Goal: Task Accomplishment & Management: Use online tool/utility

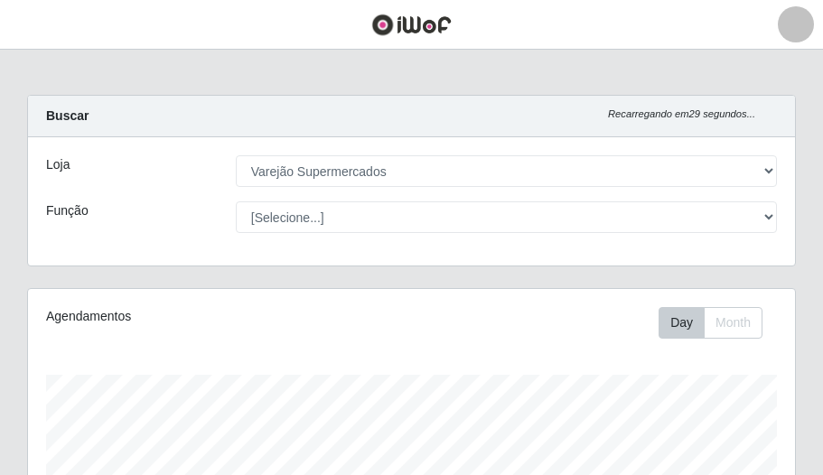
select select "237"
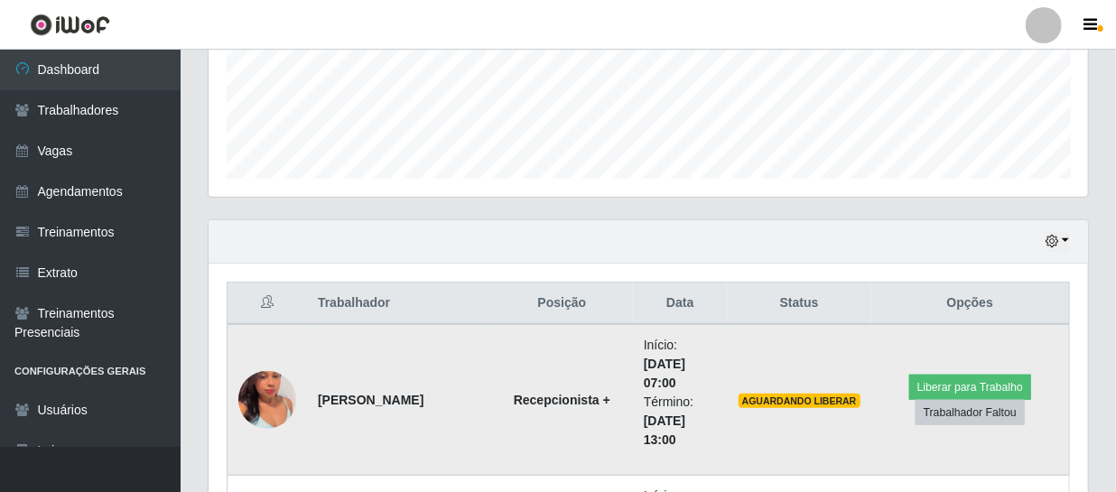
scroll to position [549, 0]
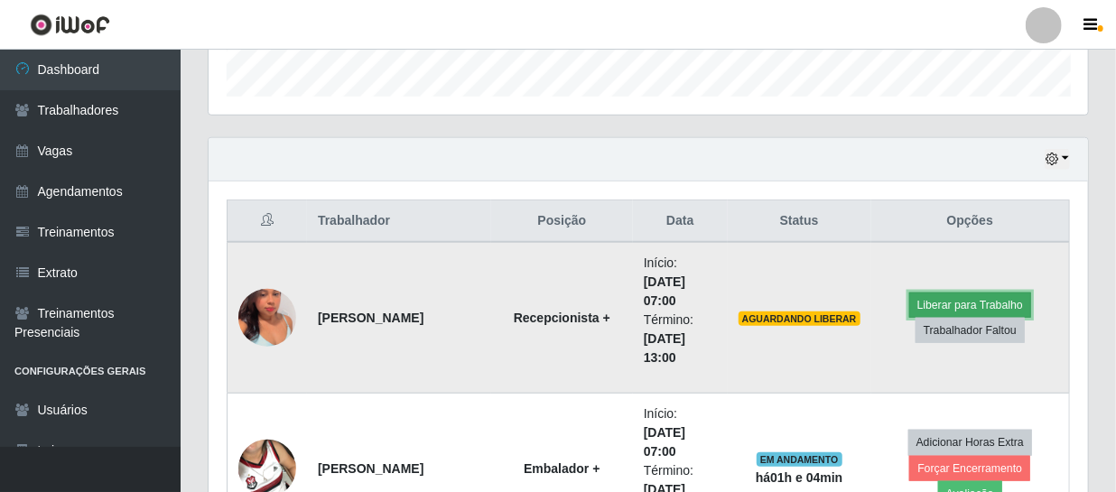
click at [822, 307] on button "Liberar para Trabalho" at bounding box center [970, 305] width 122 height 25
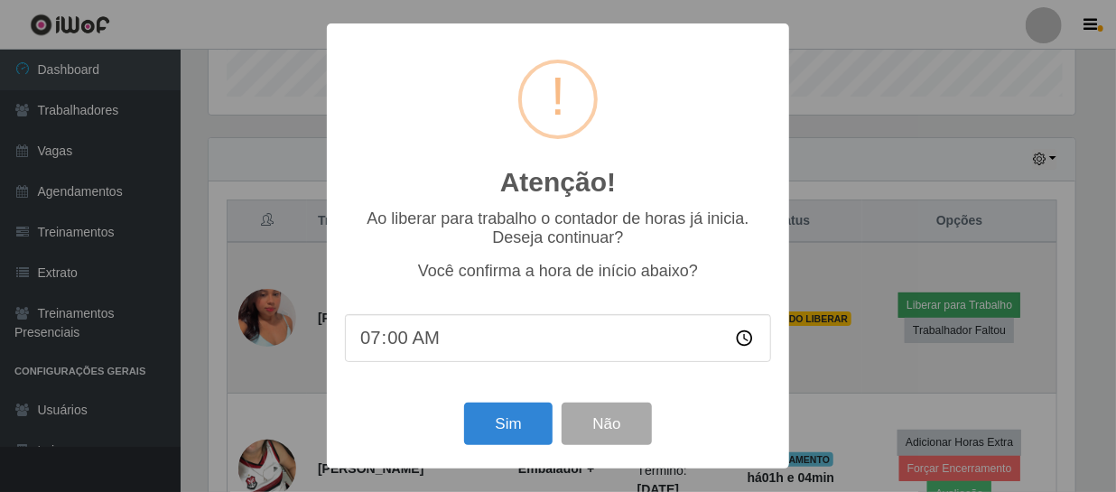
scroll to position [375, 871]
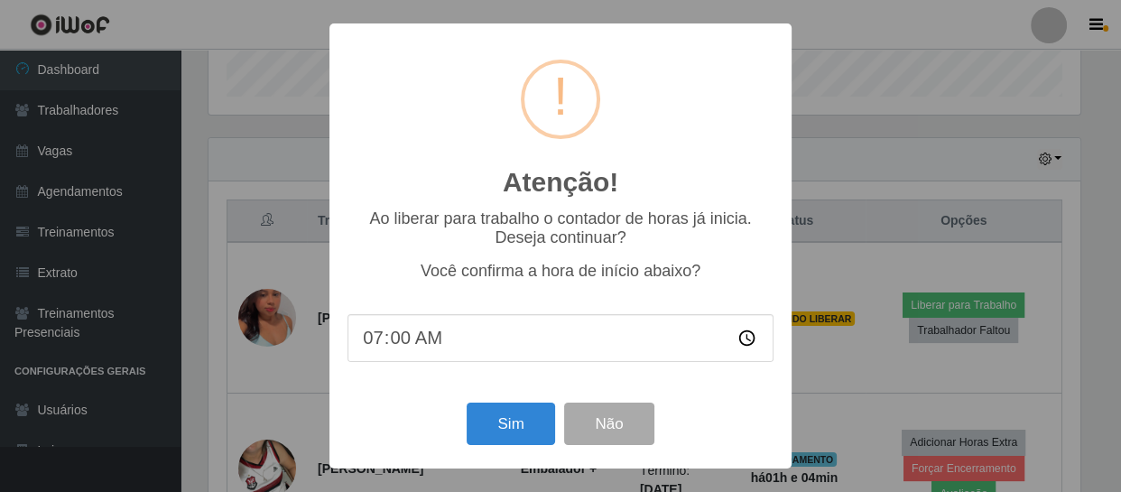
click at [812, 243] on div "Atenção! × Ao liberar para trabalho o contador de horas já inicia. Deseja conti…" at bounding box center [560, 246] width 1121 height 492
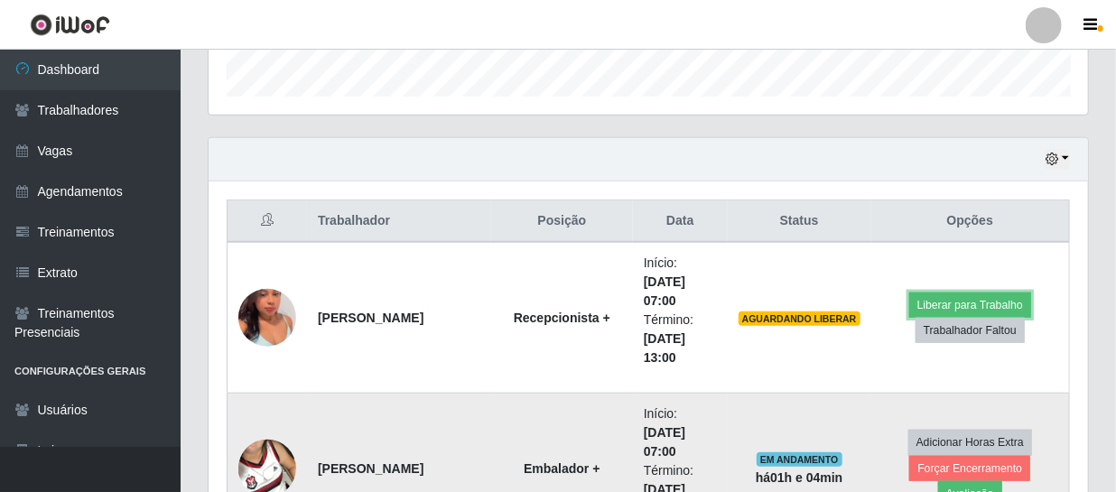
scroll to position [631, 0]
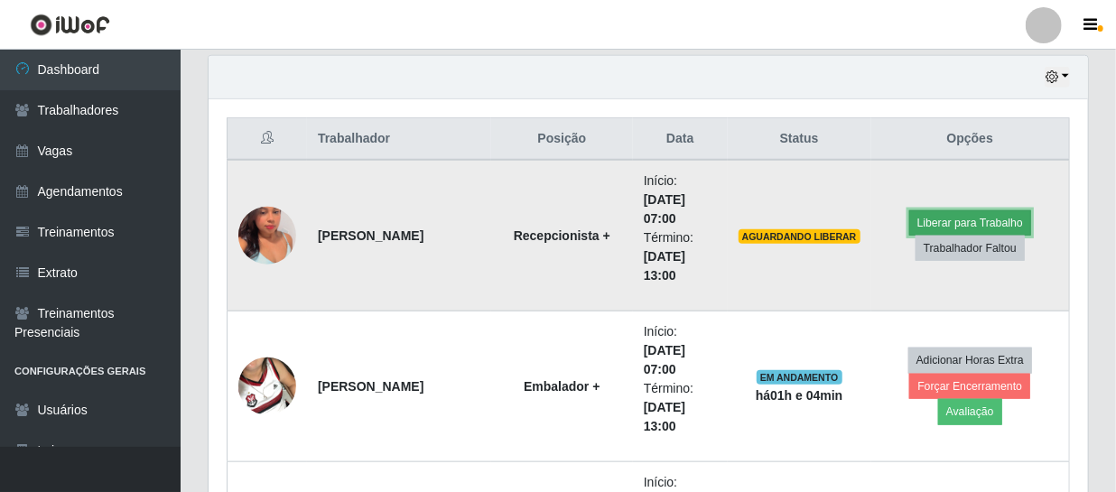
click at [822, 214] on button "Liberar para Trabalho" at bounding box center [970, 222] width 122 height 25
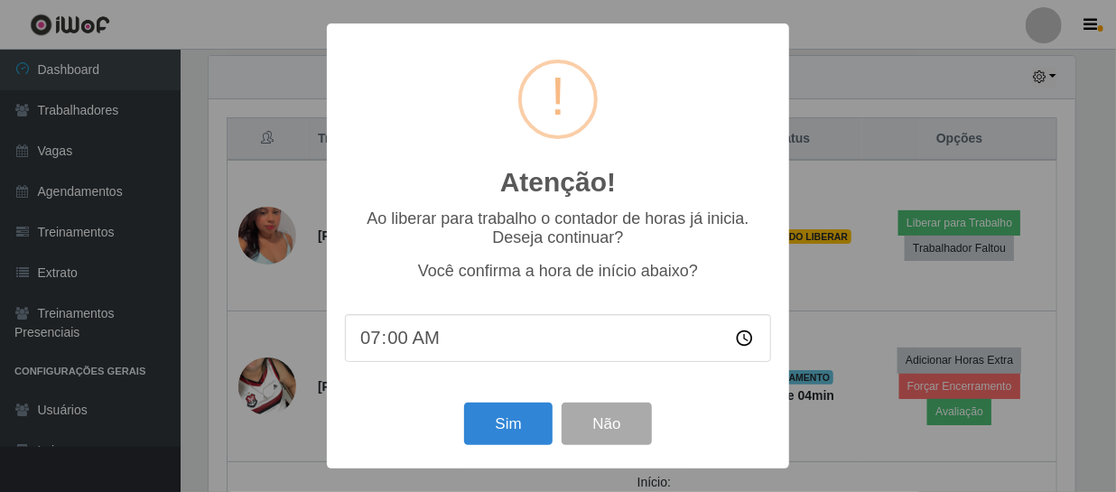
scroll to position [375, 871]
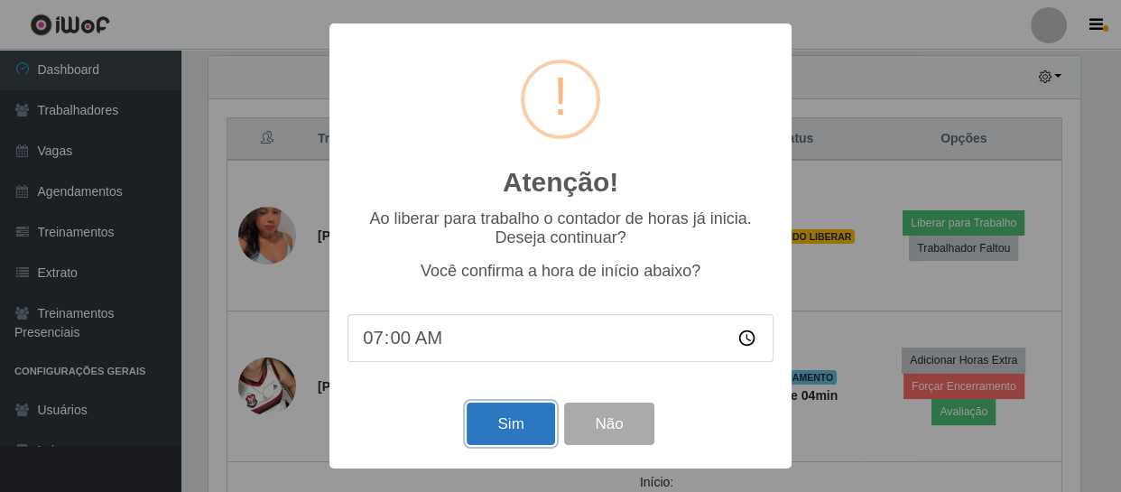
click at [520, 426] on button "Sim" at bounding box center [511, 424] width 88 height 42
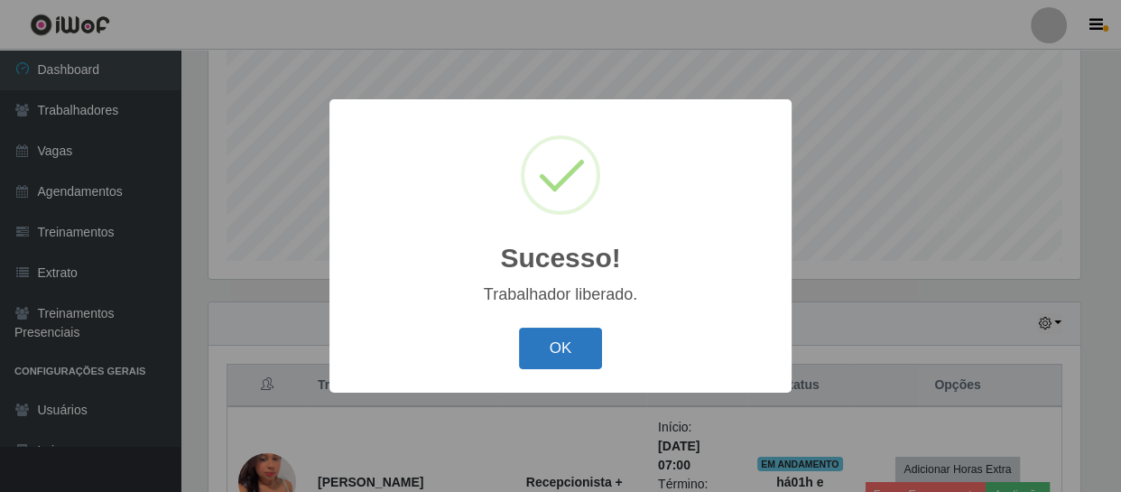
click at [561, 342] on button "OK" at bounding box center [561, 349] width 84 height 42
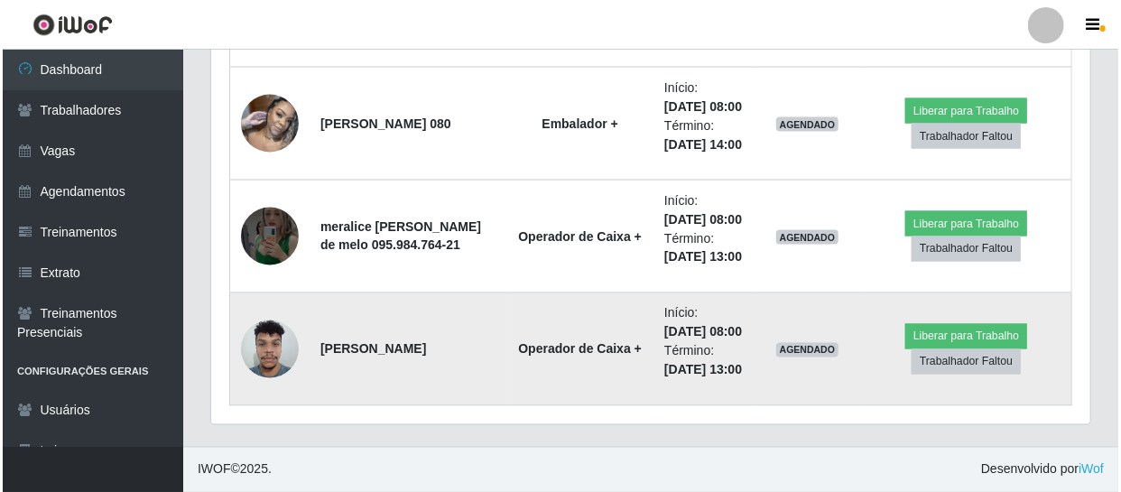
scroll to position [1590, 0]
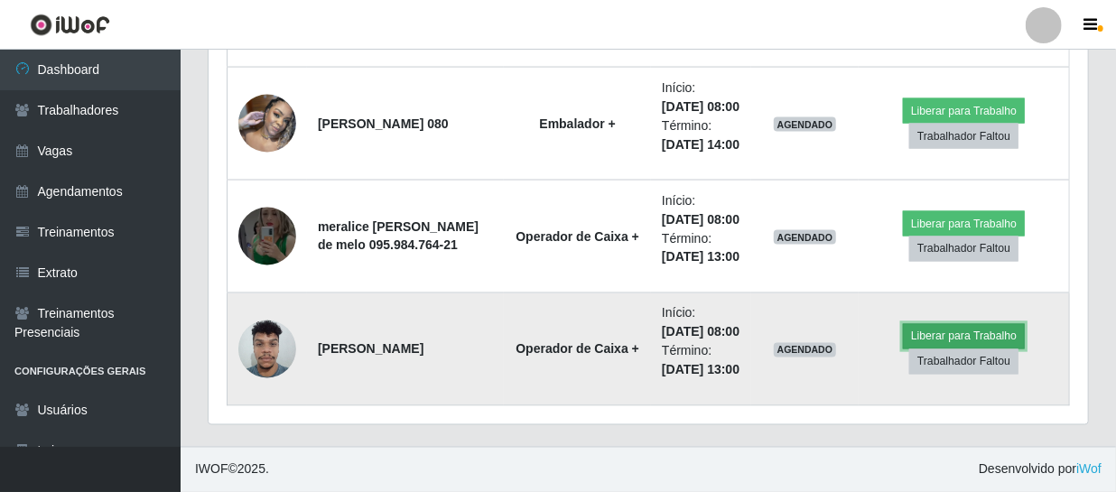
click at [822, 324] on button "Liberar para Trabalho" at bounding box center [964, 336] width 122 height 25
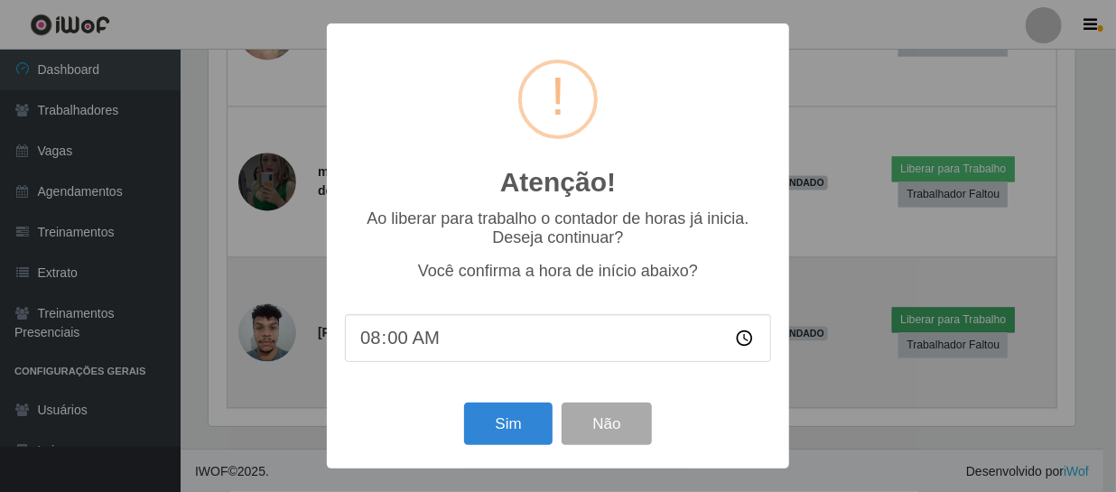
scroll to position [375, 871]
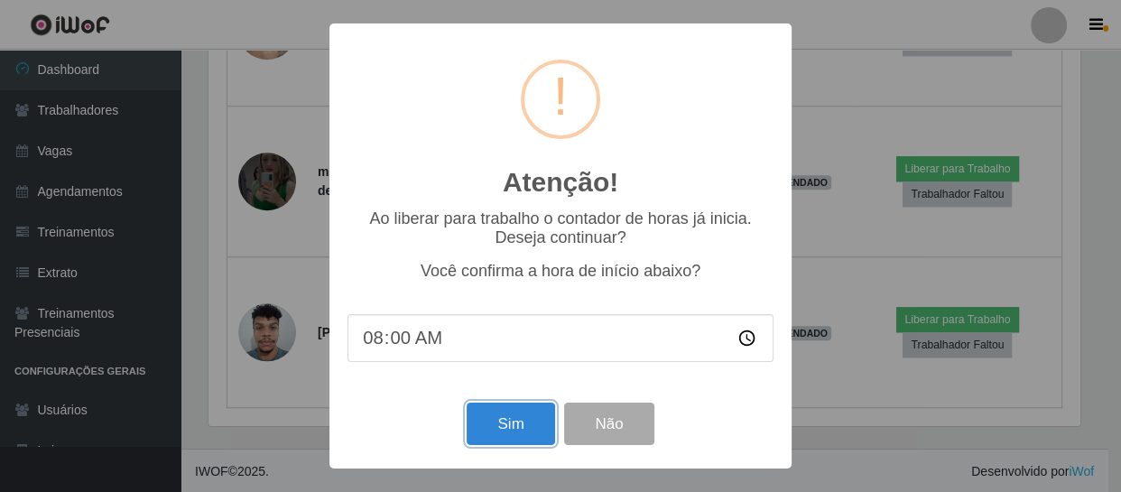
click at [485, 432] on button "Sim" at bounding box center [511, 424] width 88 height 42
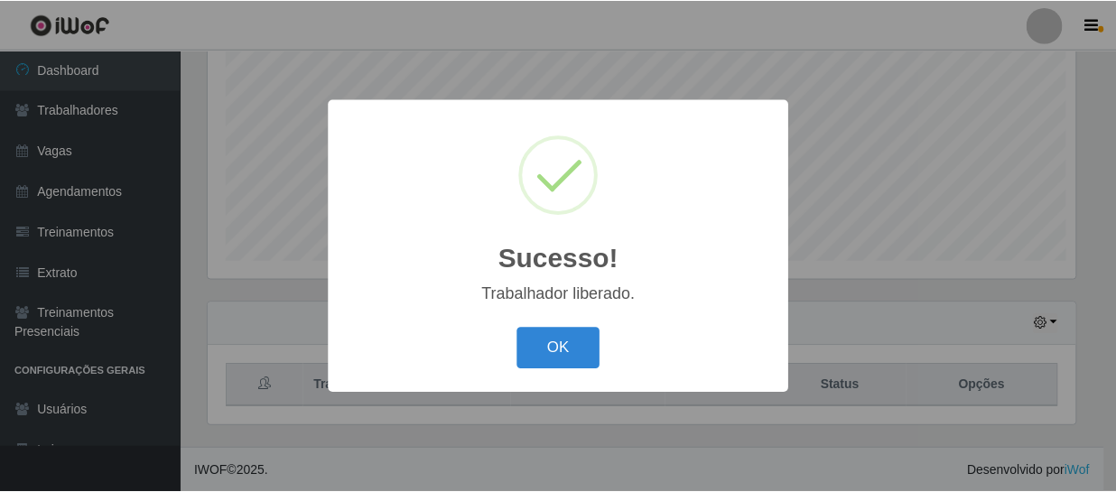
scroll to position [0, 0]
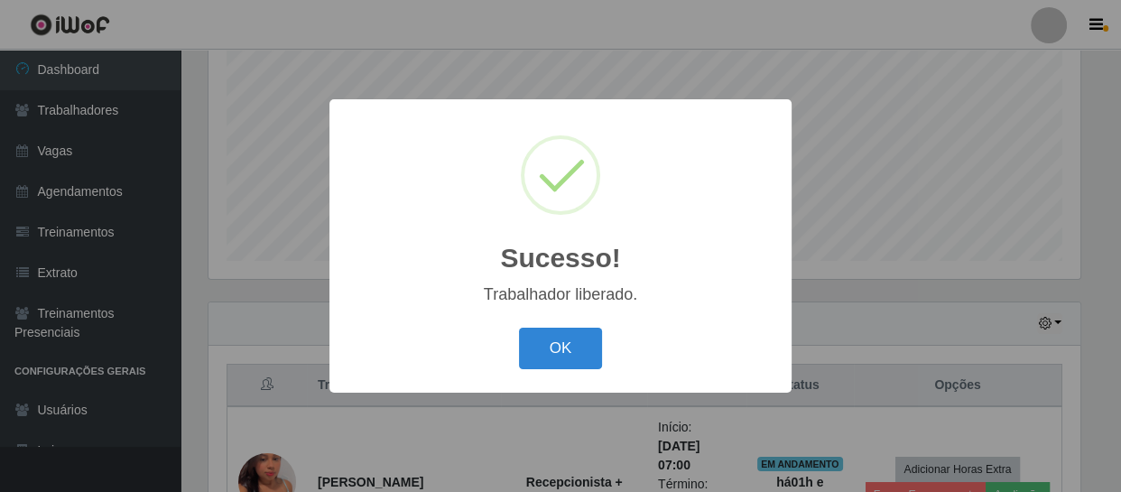
click at [578, 348] on button "OK" at bounding box center [561, 349] width 84 height 42
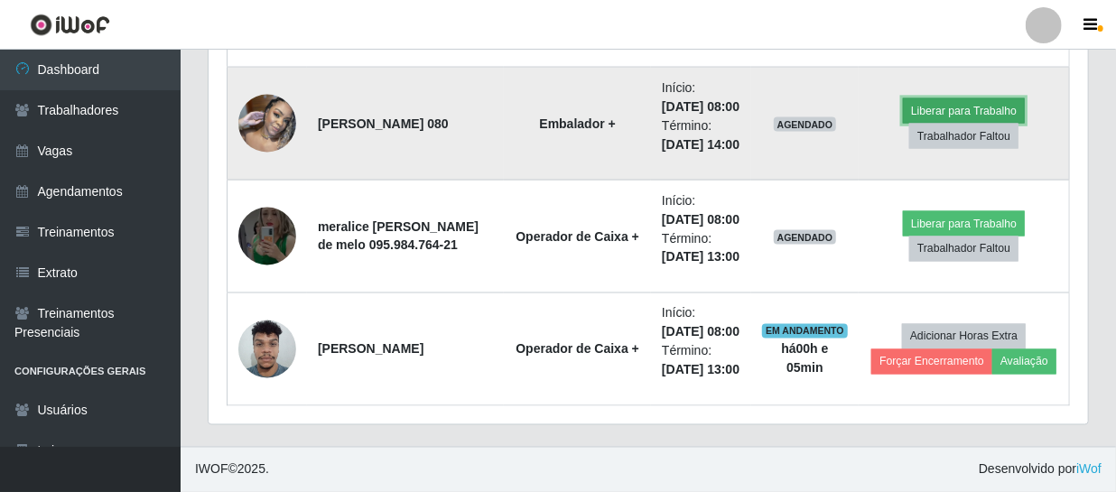
click at [822, 124] on button "Liberar para Trabalho" at bounding box center [964, 110] width 122 height 25
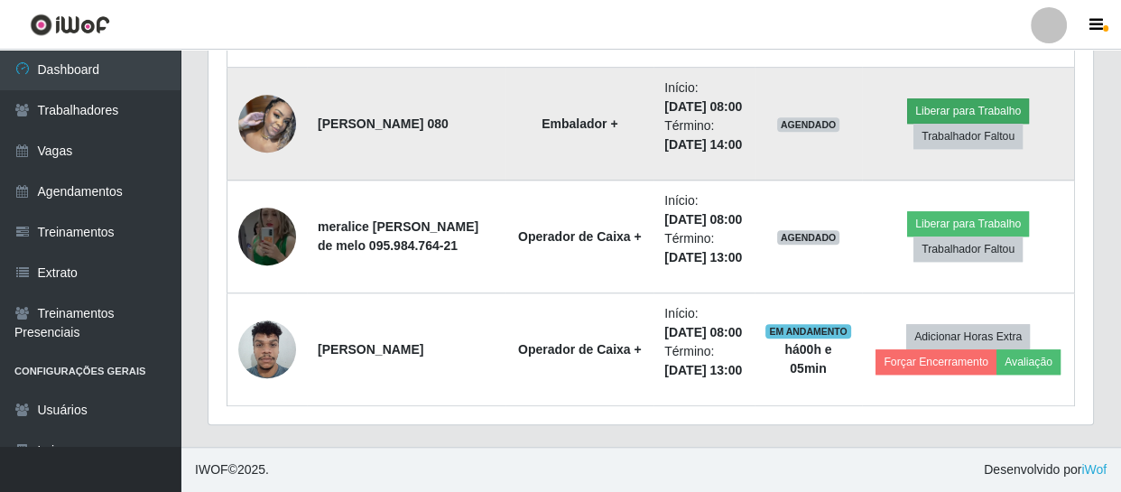
scroll to position [902496, 901997]
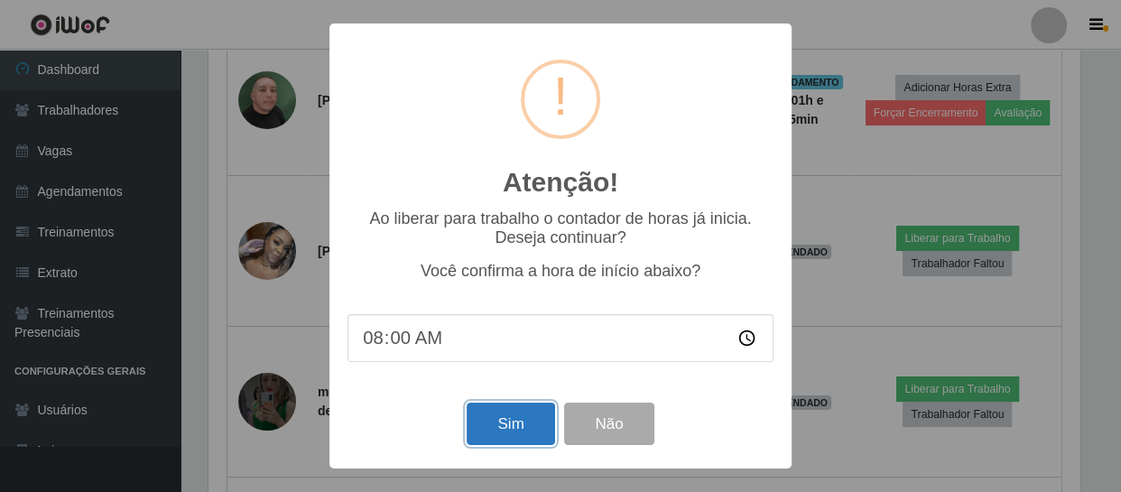
click at [479, 416] on button "Sim" at bounding box center [511, 424] width 88 height 42
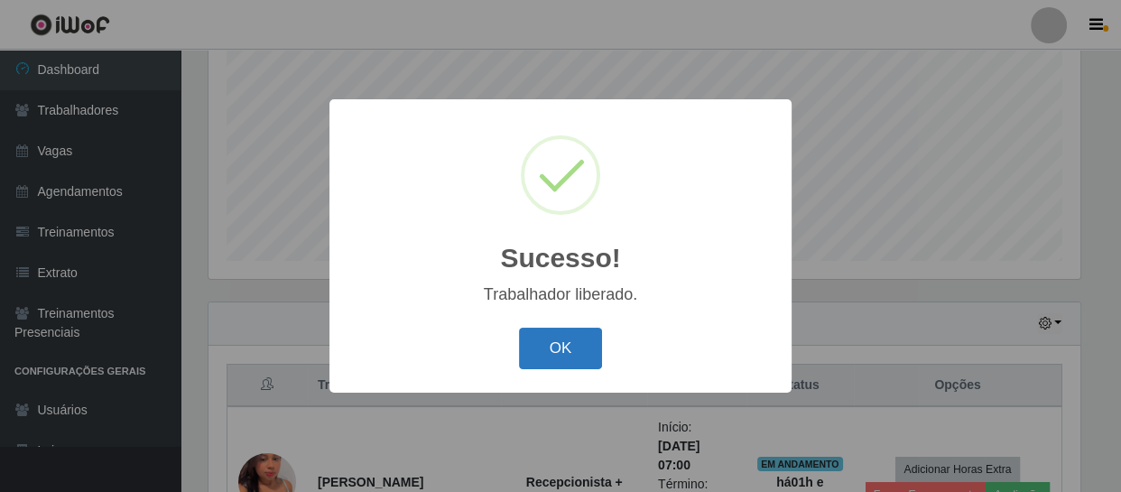
click at [544, 350] on button "OK" at bounding box center [561, 349] width 84 height 42
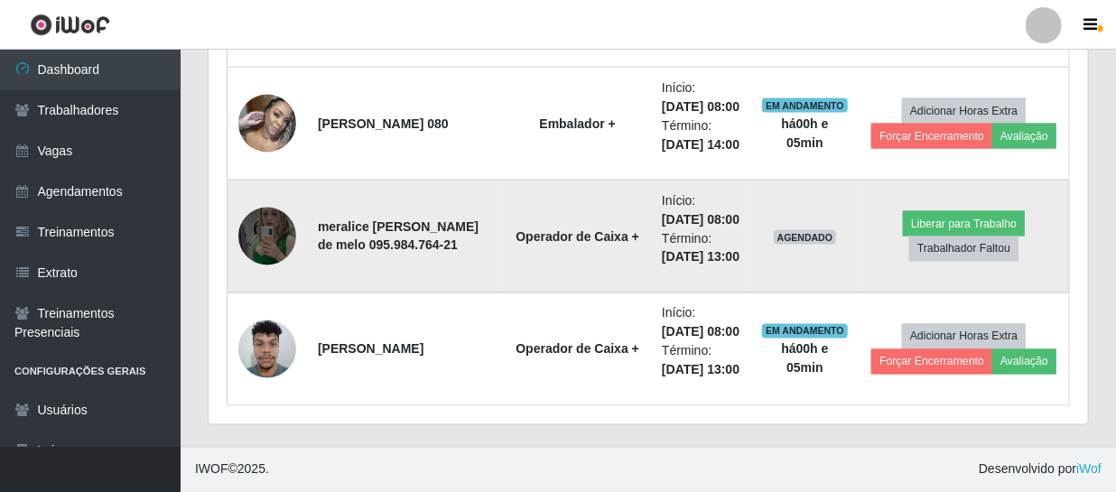
click at [261, 264] on img at bounding box center [267, 236] width 58 height 128
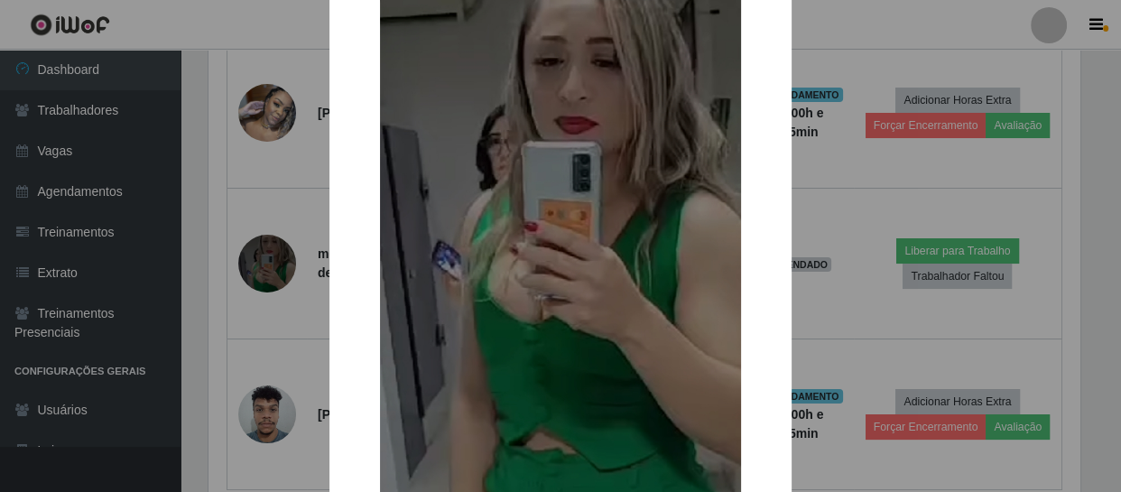
click at [266, 222] on div "× OK Cancel" at bounding box center [560, 246] width 1121 height 492
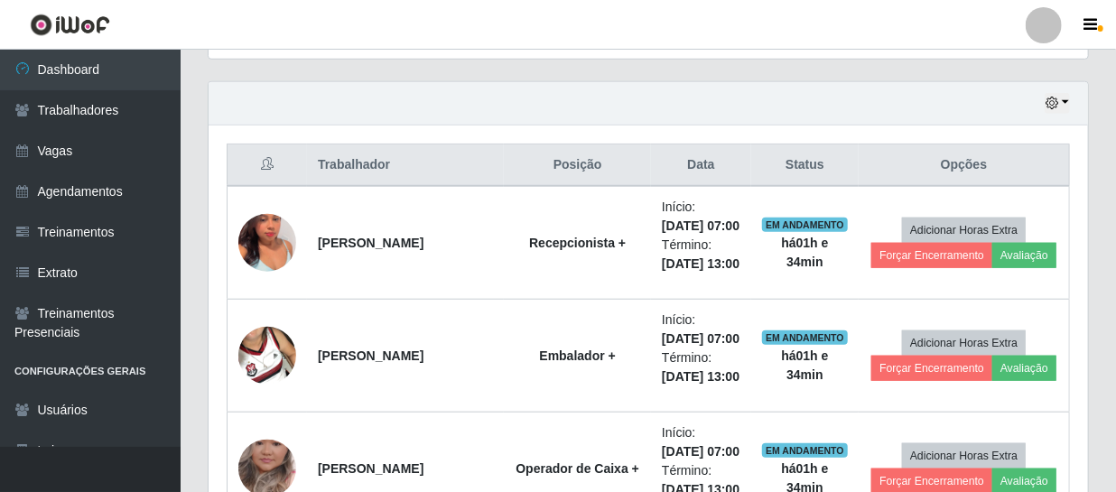
scroll to position [902496, 901990]
